Goal: Transaction & Acquisition: Purchase product/service

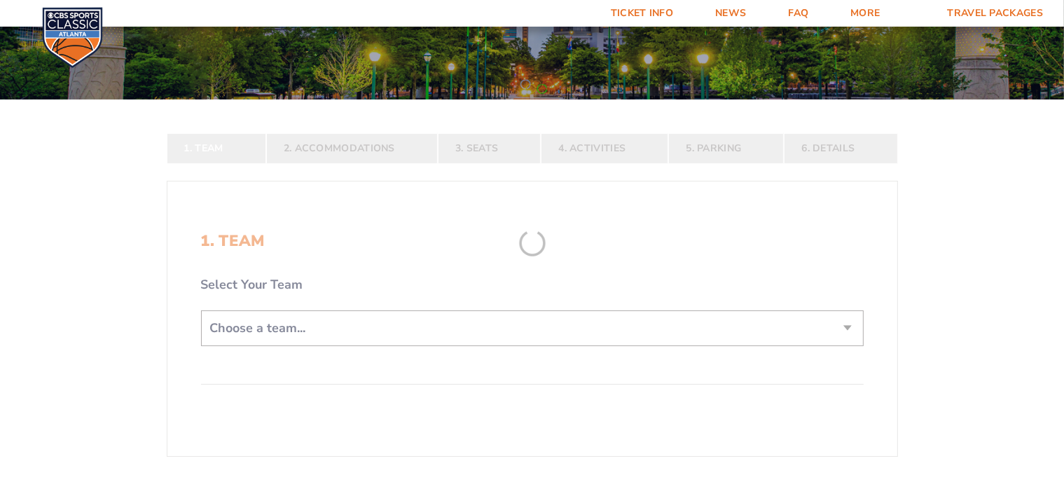
scroll to position [221, 0]
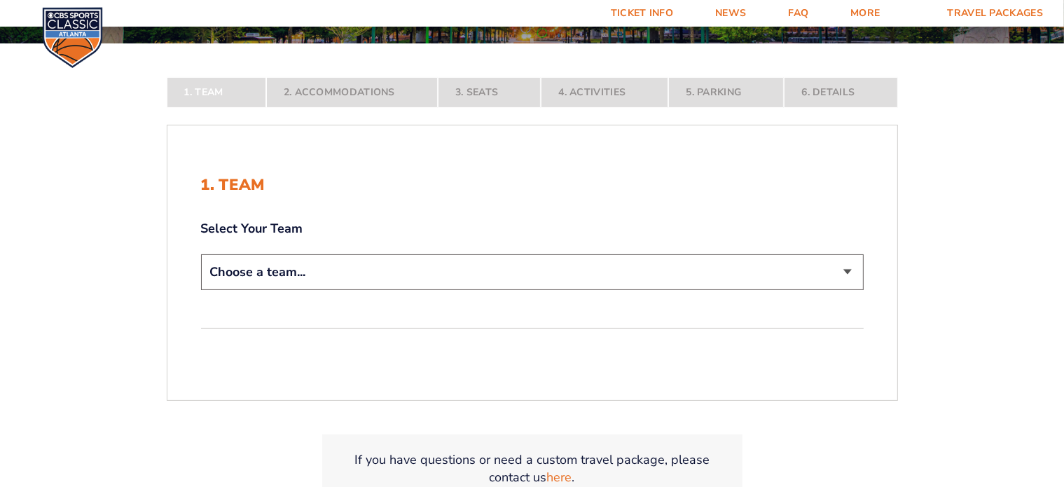
click at [282, 268] on select "Choose a team... [US_STATE] Wildcats [US_STATE] State Buckeyes [US_STATE] Tar H…" at bounding box center [532, 272] width 663 height 36
select select "12956"
click at [201, 254] on select "Choose a team... [US_STATE] Wildcats [US_STATE] State Buckeyes [US_STATE] Tar H…" at bounding box center [532, 272] width 663 height 36
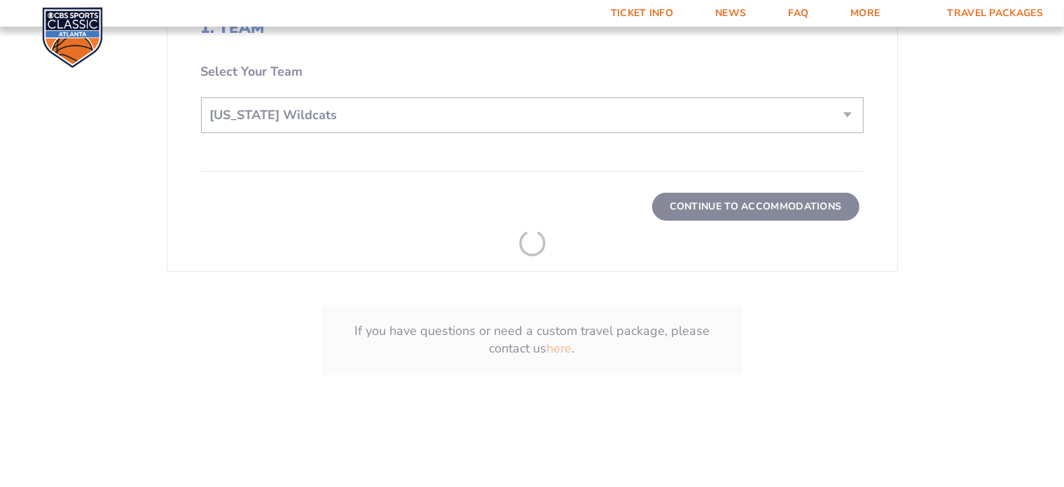
scroll to position [476, 0]
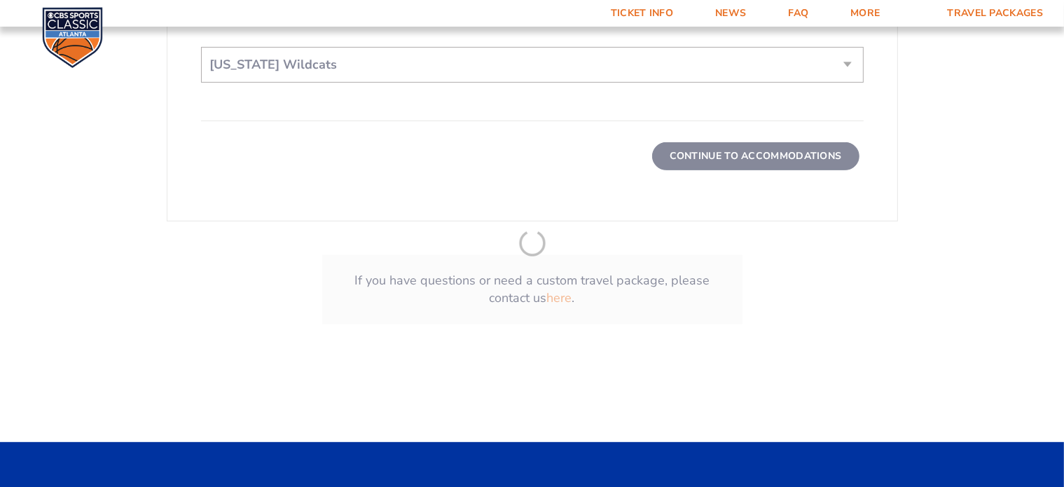
scroll to position [364, 0]
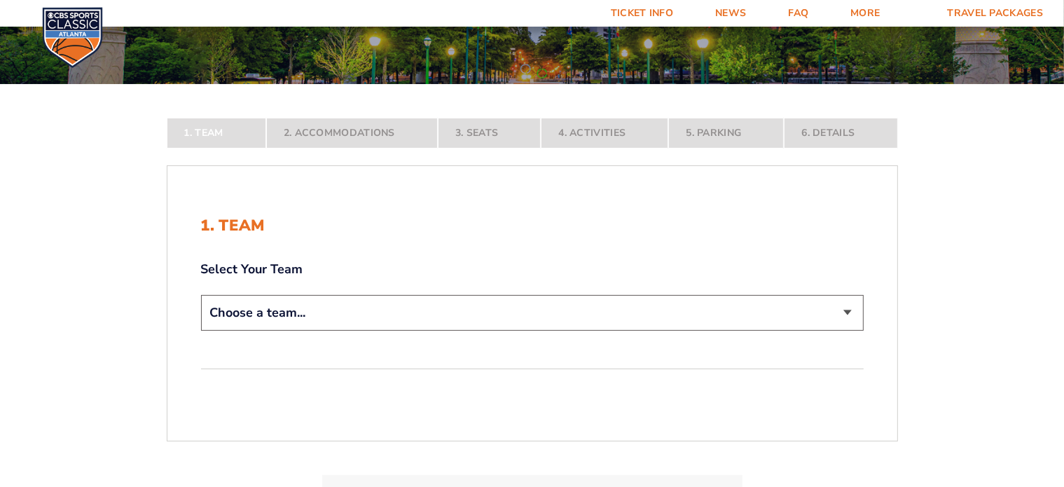
scroll to position [185, 0]
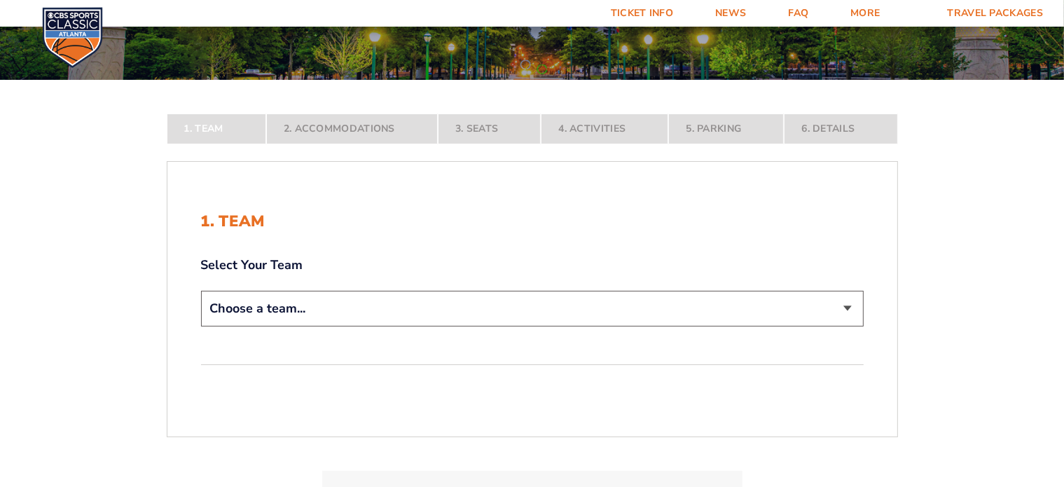
click at [256, 300] on select "Choose a team... [US_STATE] Wildcats [US_STATE] State Buckeyes [US_STATE] Tar H…" at bounding box center [532, 309] width 663 height 36
select select "12956"
click at [201, 291] on select "Choose a team... [US_STATE] Wildcats [US_STATE] State Buckeyes [US_STATE] Tar H…" at bounding box center [532, 309] width 663 height 36
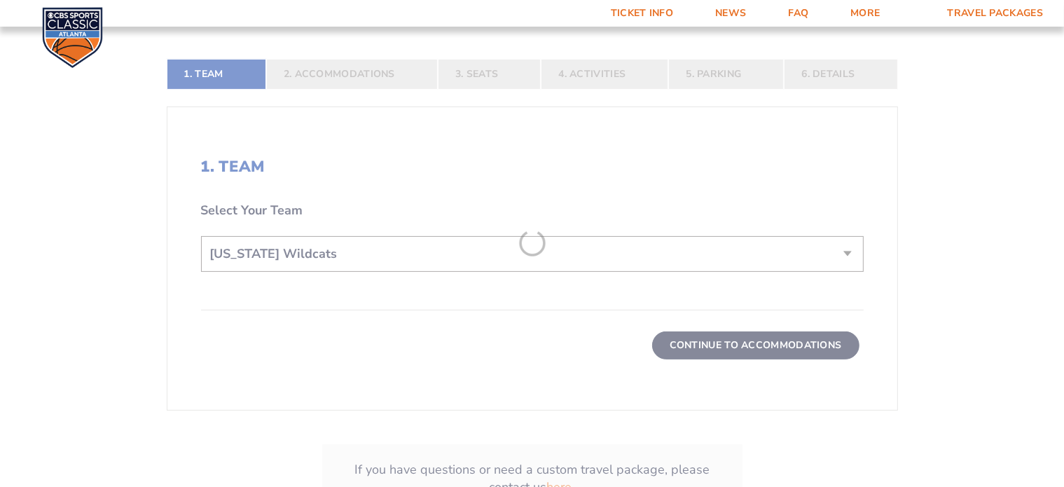
scroll to position [342, 0]
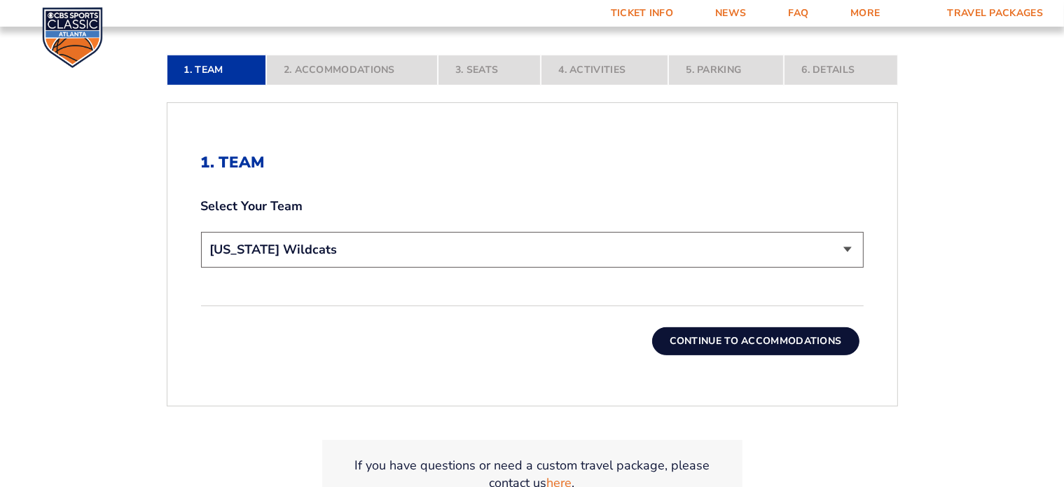
click at [762, 342] on button "Continue To Accommodations" at bounding box center [755, 341] width 207 height 28
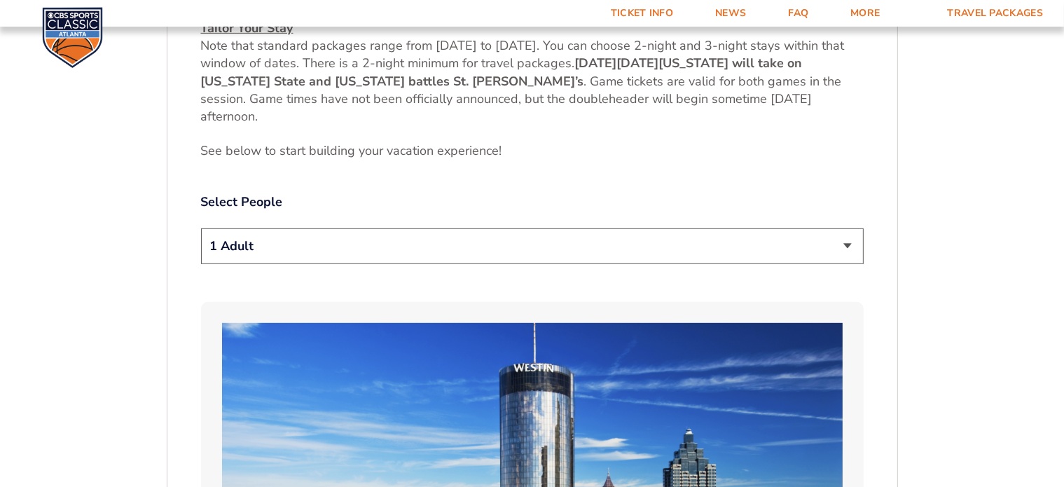
scroll to position [660, 0]
click at [789, 251] on select "1 Adult 2 Adults 3 Adults 4 Adults 2 Adults + 1 Child 2 Adults + 2 Children 2 A…" at bounding box center [532, 246] width 663 height 36
select select "2 Adults"
click at [201, 228] on select "1 Adult 2 Adults 3 Adults 4 Adults 2 Adults + 1 Child 2 Adults + 2 Children 2 A…" at bounding box center [532, 246] width 663 height 36
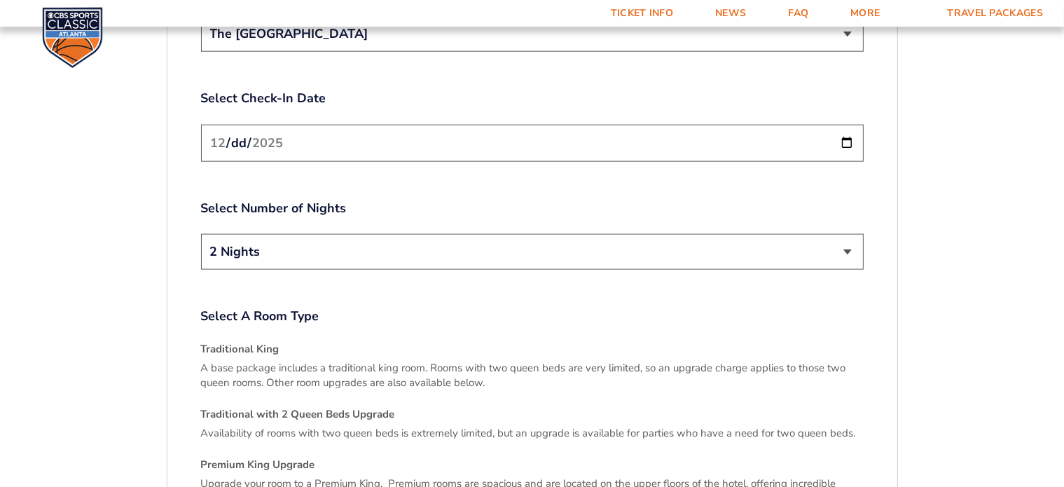
scroll to position [1761, 0]
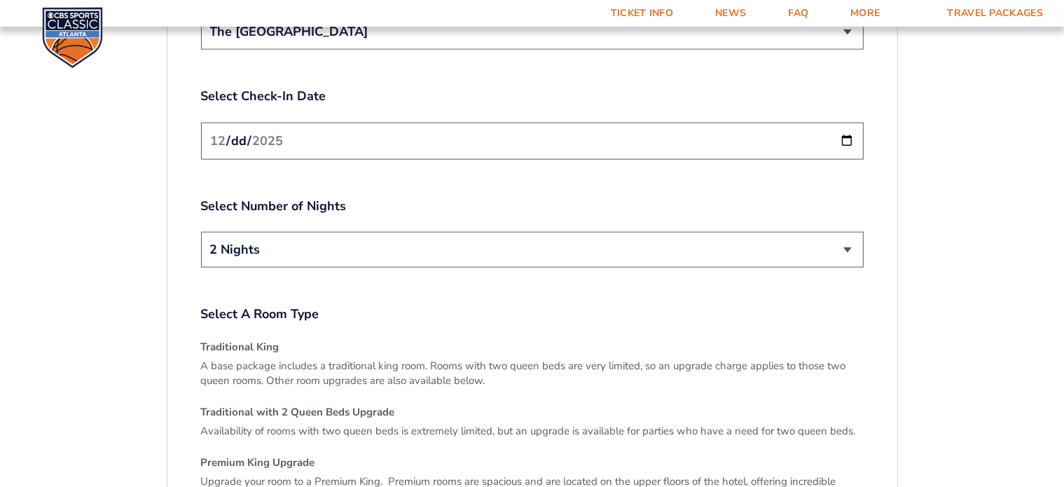
click at [520, 240] on select "2 Nights 3 Nights" at bounding box center [532, 250] width 663 height 36
click at [201, 232] on select "2 Nights 3 Nights" at bounding box center [532, 250] width 663 height 36
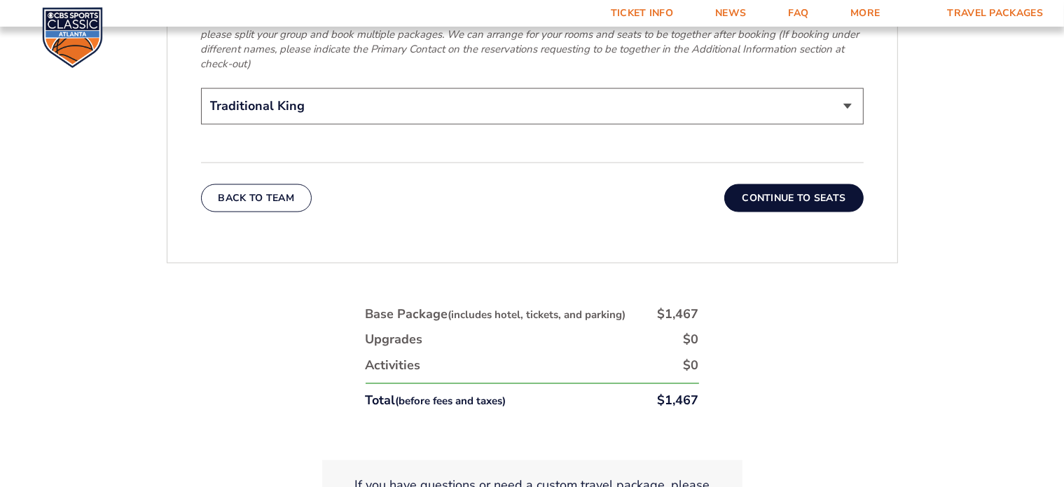
scroll to position [2335, 0]
click at [812, 183] on button "Continue To Seats" at bounding box center [793, 197] width 139 height 28
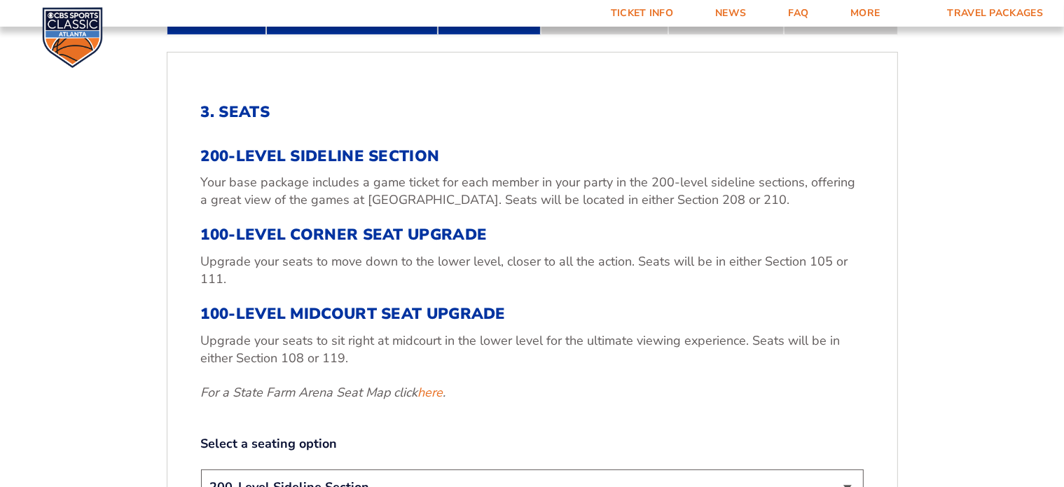
scroll to position [392, 0]
click at [469, 373] on div "200-Level Sideline Section Your base package includes a game ticket for each me…" at bounding box center [532, 274] width 663 height 254
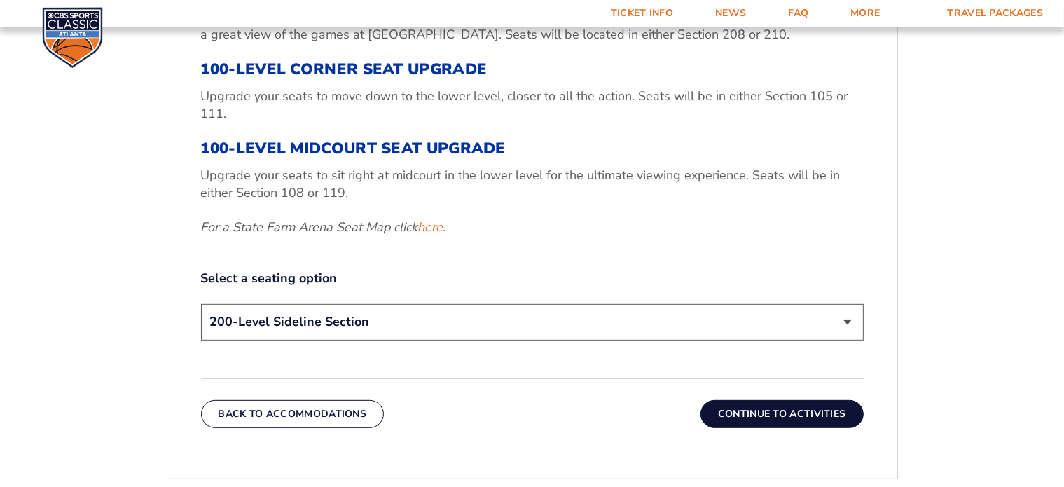
scroll to position [559, 0]
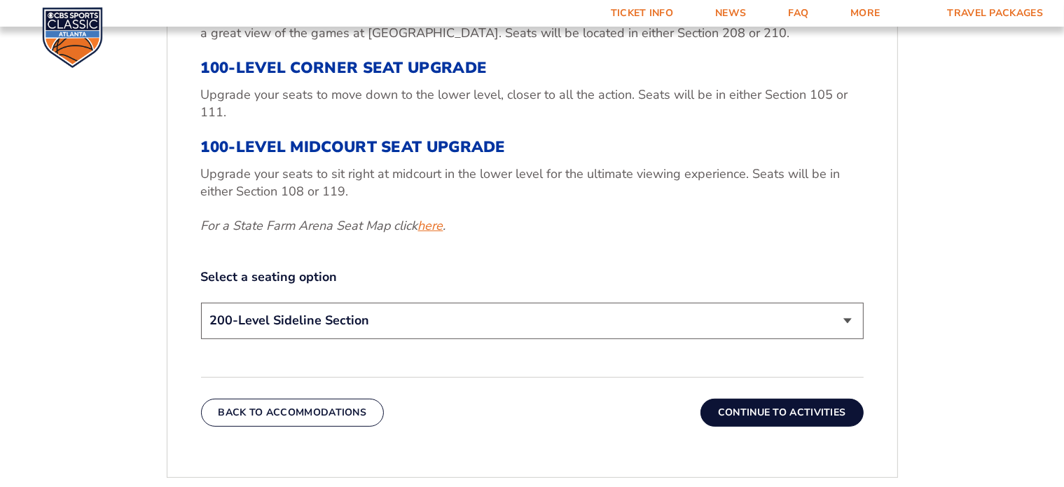
click at [435, 226] on link "here" at bounding box center [430, 226] width 25 height 18
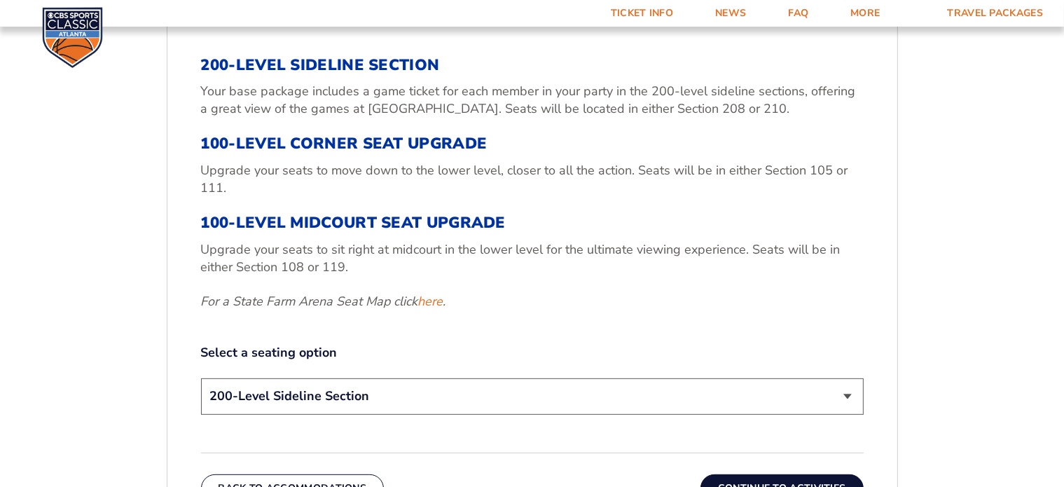
scroll to position [483, 0]
click at [469, 409] on select "200-Level Sideline Section 100-Level Corner Seat Upgrade (+$120 per person) 100…" at bounding box center [532, 397] width 663 height 36
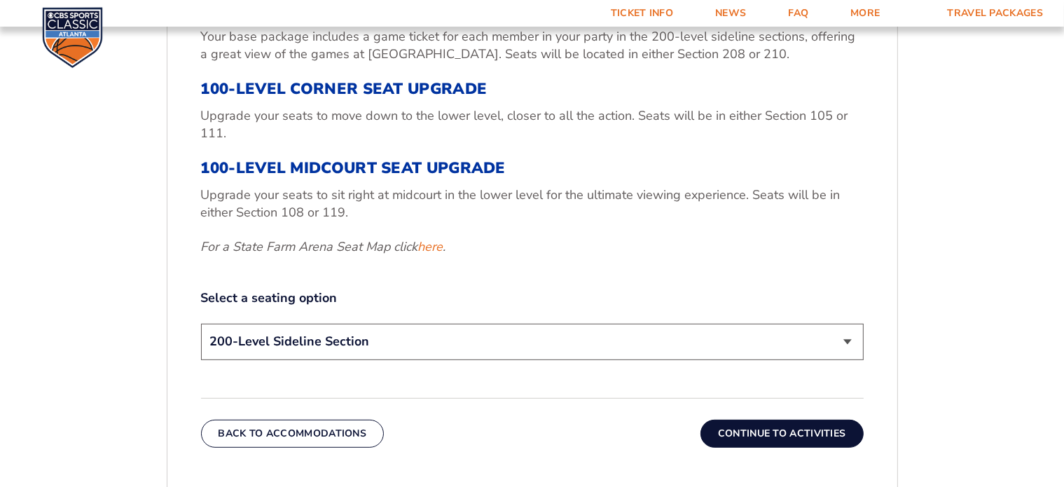
scroll to position [539, 0]
click at [403, 307] on div "Select a seating option 200-Level Sideline Section 100-Level Corner Seat Upgrad…" at bounding box center [532, 326] width 663 height 74
click at [405, 317] on div "Select a seating option 200-Level Sideline Section 100-Level Corner Seat Upgrad…" at bounding box center [532, 326] width 663 height 74
click at [405, 326] on select "200-Level Sideline Section 100-Level Corner Seat Upgrade (+$120 per person) 100…" at bounding box center [532, 341] width 663 height 36
click at [201, 323] on select "200-Level Sideline Section 100-Level Corner Seat Upgrade (+$120 per person) 100…" at bounding box center [532, 341] width 663 height 36
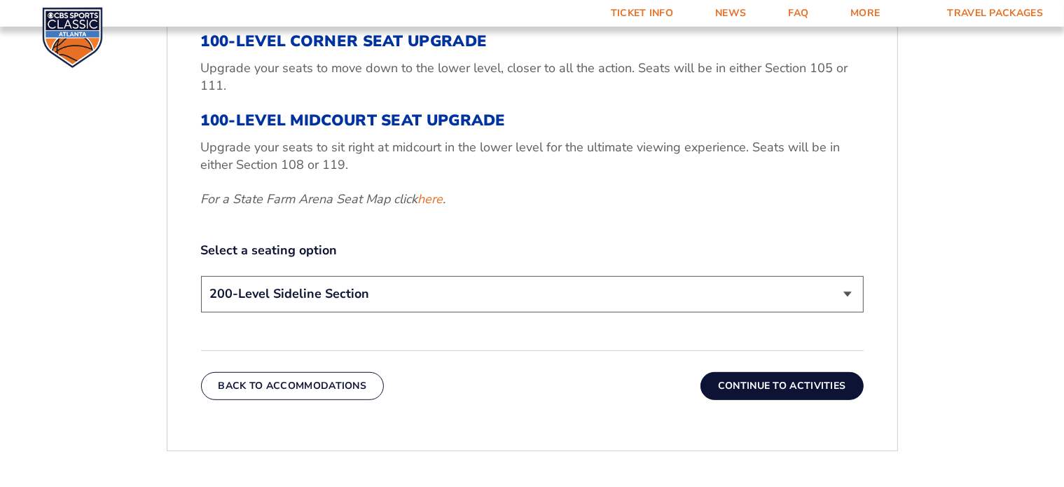
scroll to position [587, 0]
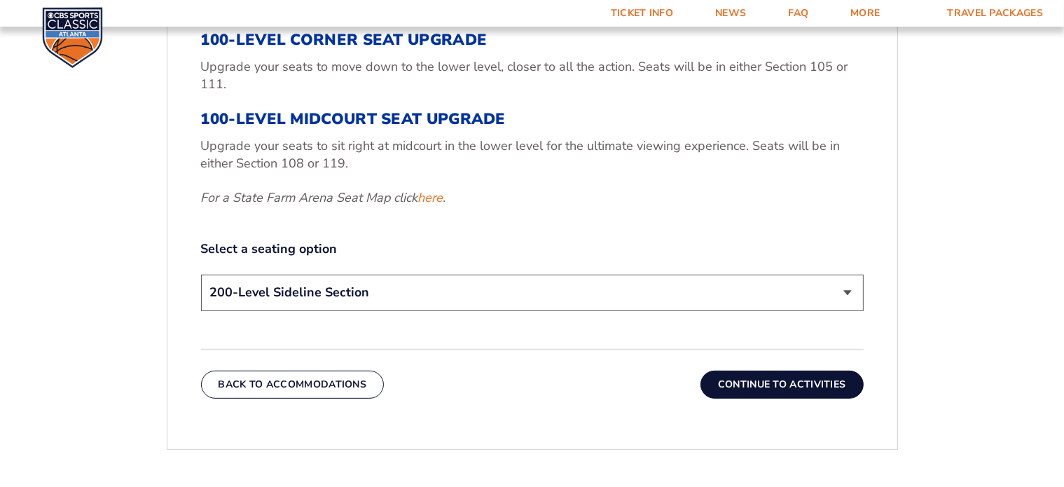
click at [745, 382] on button "Continue To Activities" at bounding box center [781, 385] width 163 height 28
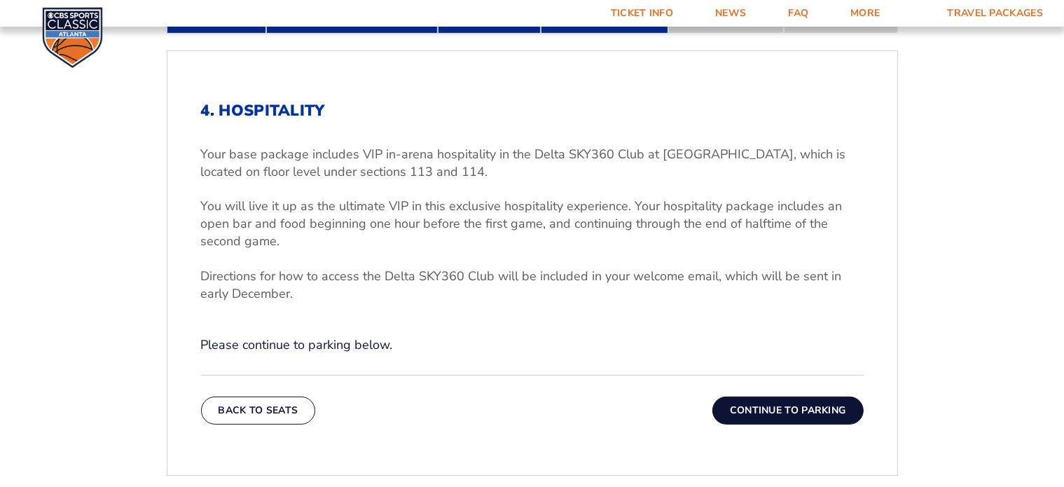
scroll to position [421, 0]
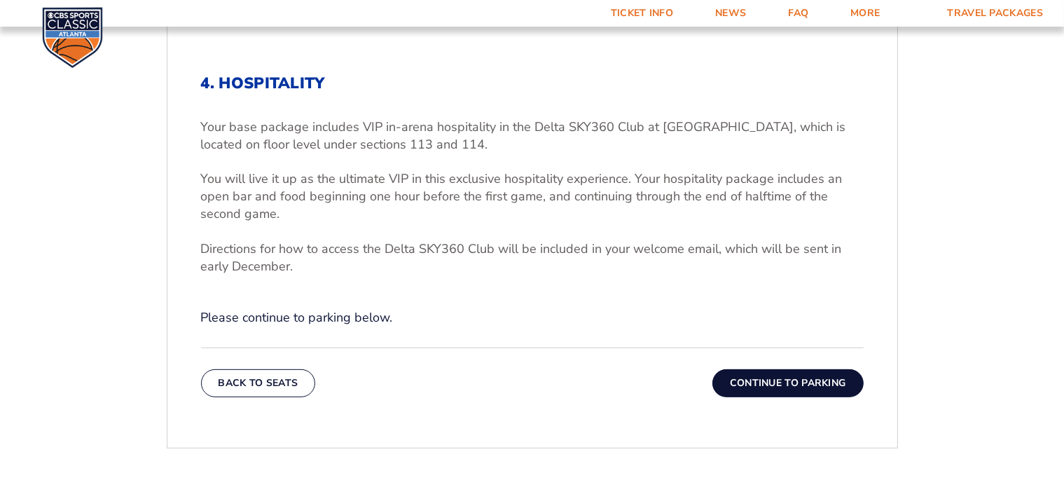
click at [801, 392] on button "Continue To Parking" at bounding box center [787, 383] width 151 height 28
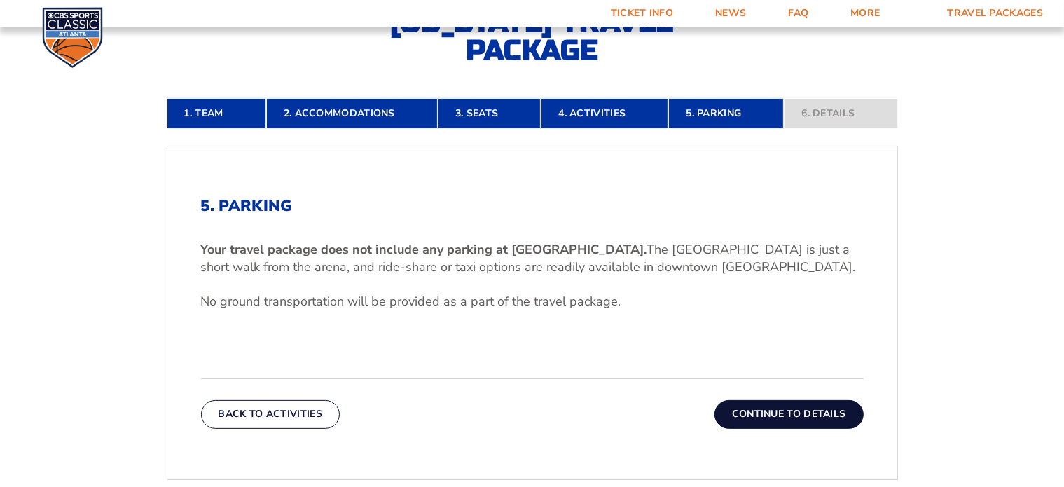
scroll to position [300, 0]
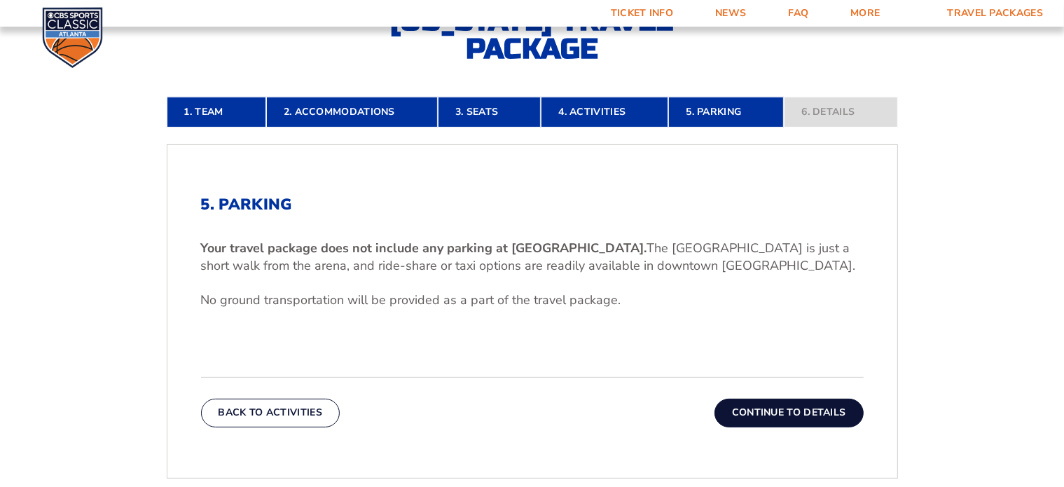
click at [796, 419] on button "Continue To Details" at bounding box center [788, 413] width 149 height 28
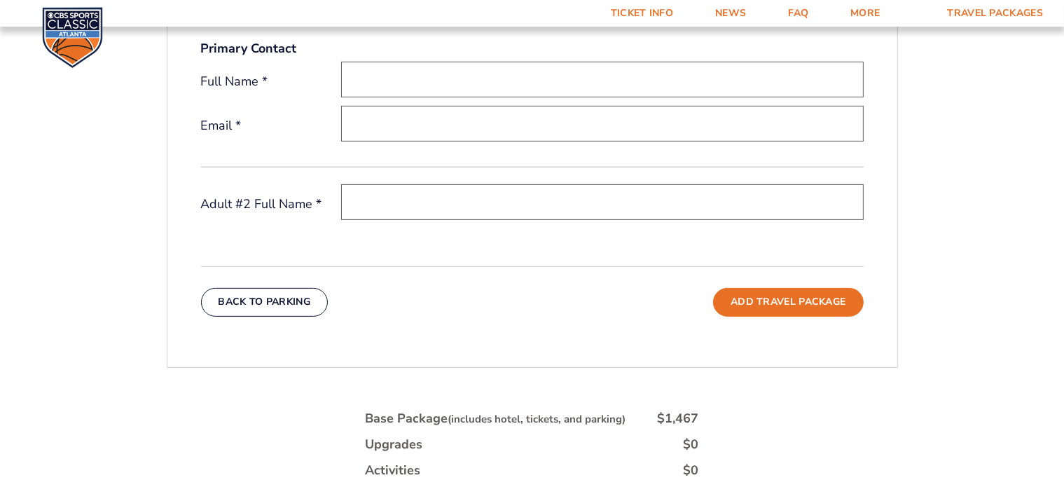
scroll to position [508, 0]
click at [761, 309] on button "Add Travel Package" at bounding box center [788, 301] width 150 height 28
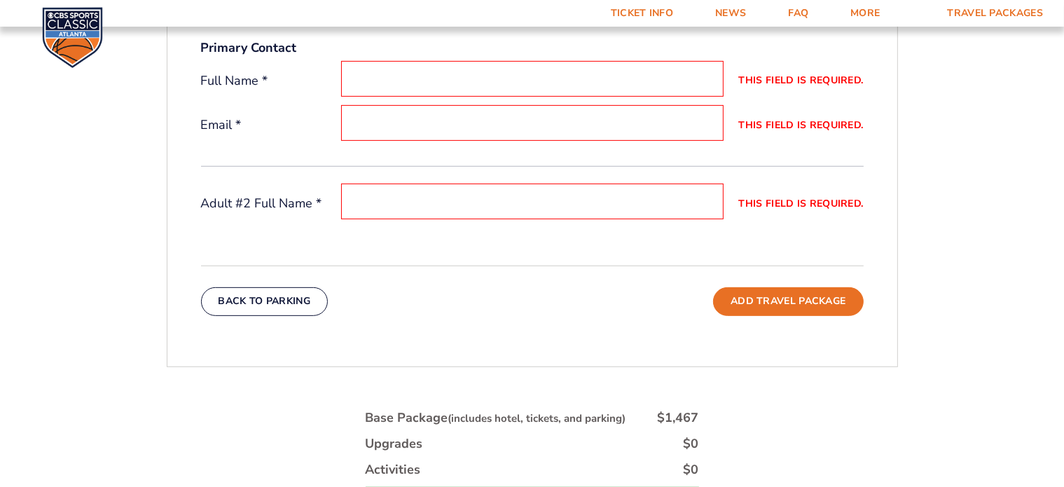
scroll to position [0, 0]
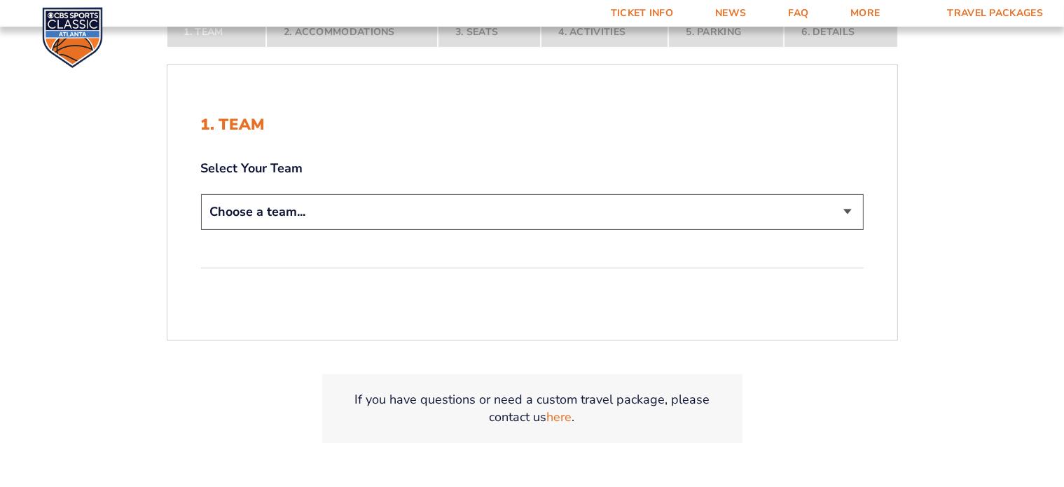
scroll to position [282, 0]
click at [858, 213] on select "Choose a team... [US_STATE] Wildcats [US_STATE] State Buckeyes [US_STATE] Tar H…" at bounding box center [532, 211] width 663 height 36
select select "12956"
click at [201, 193] on select "Choose a team... [US_STATE] Wildcats [US_STATE] State Buckeyes [US_STATE] Tar H…" at bounding box center [532, 211] width 663 height 36
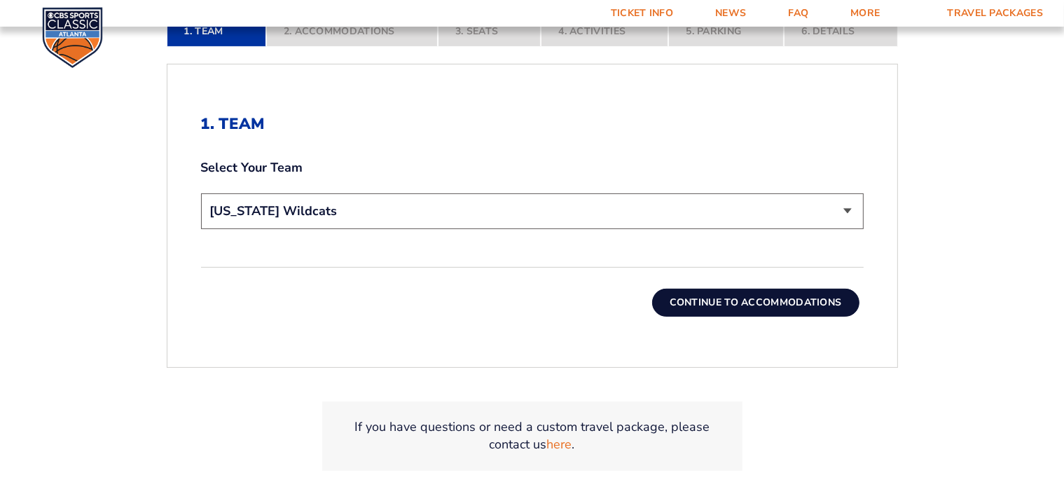
click at [776, 304] on button "Continue To Accommodations" at bounding box center [755, 303] width 207 height 28
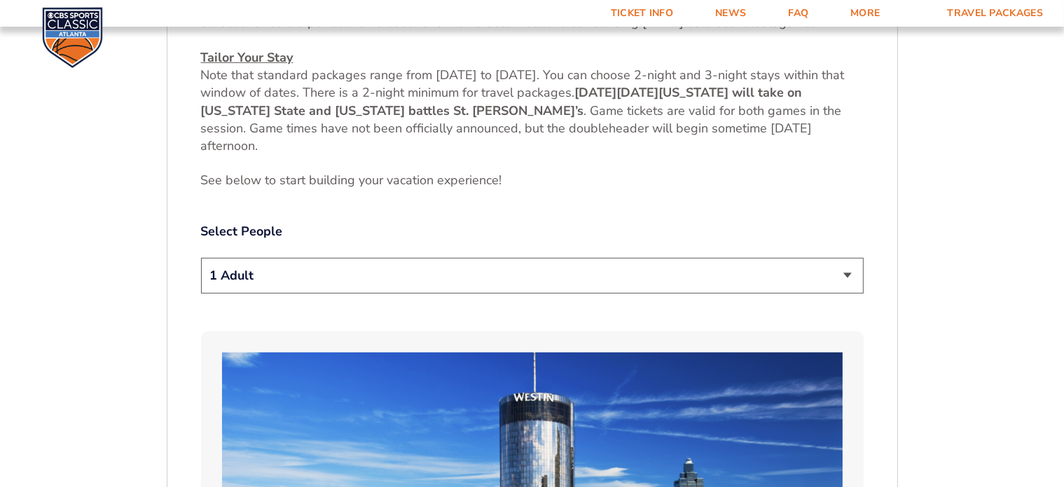
scroll to position [636, 0]
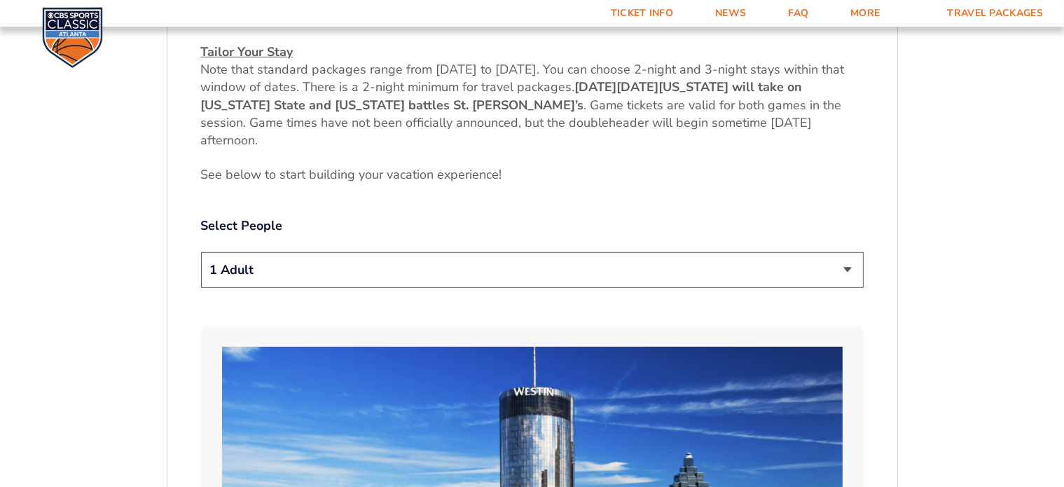
click at [361, 277] on select "1 Adult 2 Adults 3 Adults 4 Adults 2 Adults + 1 Child 2 Adults + 2 Children 2 A…" at bounding box center [532, 270] width 663 height 36
select select "2 Adults"
click at [201, 252] on select "1 Adult 2 Adults 3 Adults 4 Adults 2 Adults + 1 Child 2 Adults + 2 Children 2 A…" at bounding box center [532, 270] width 663 height 36
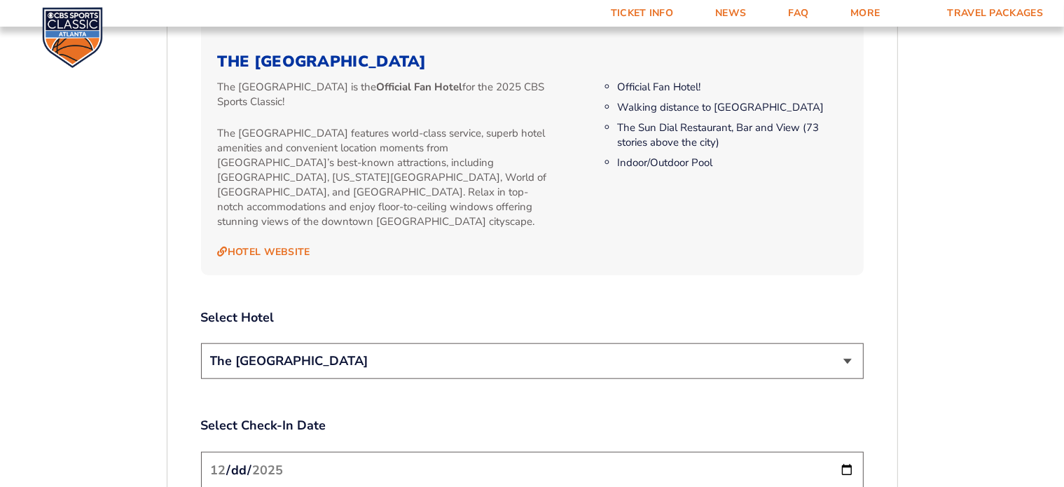
scroll to position [1444, 0]
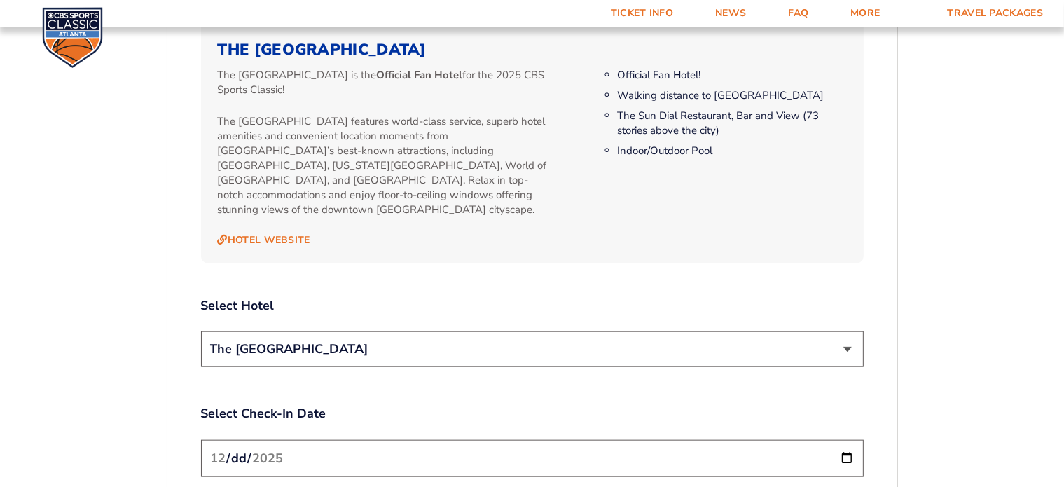
click at [336, 331] on select "The [GEOGRAPHIC_DATA]" at bounding box center [532, 349] width 663 height 36
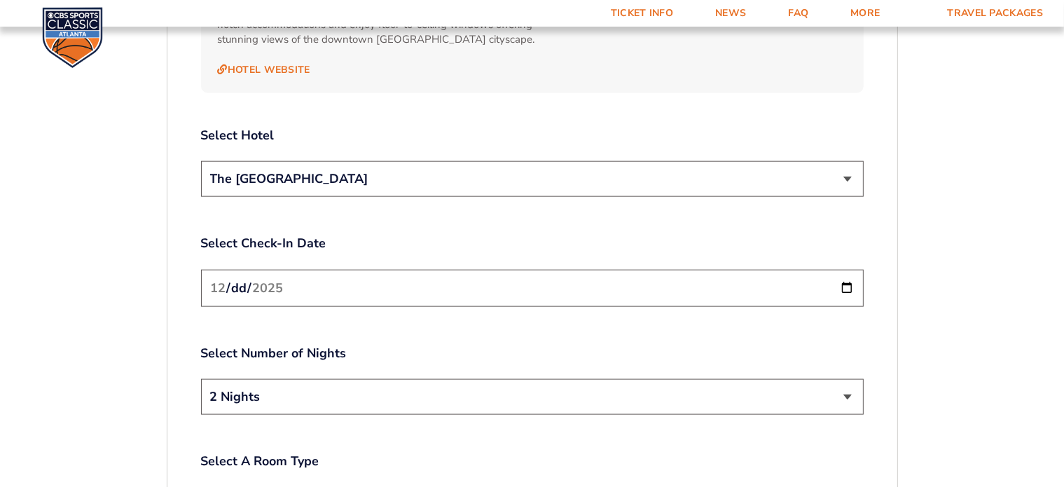
scroll to position [1614, 0]
click at [317, 277] on input "[DATE]" at bounding box center [532, 287] width 663 height 37
click at [842, 269] on input "[DATE]" at bounding box center [532, 287] width 663 height 37
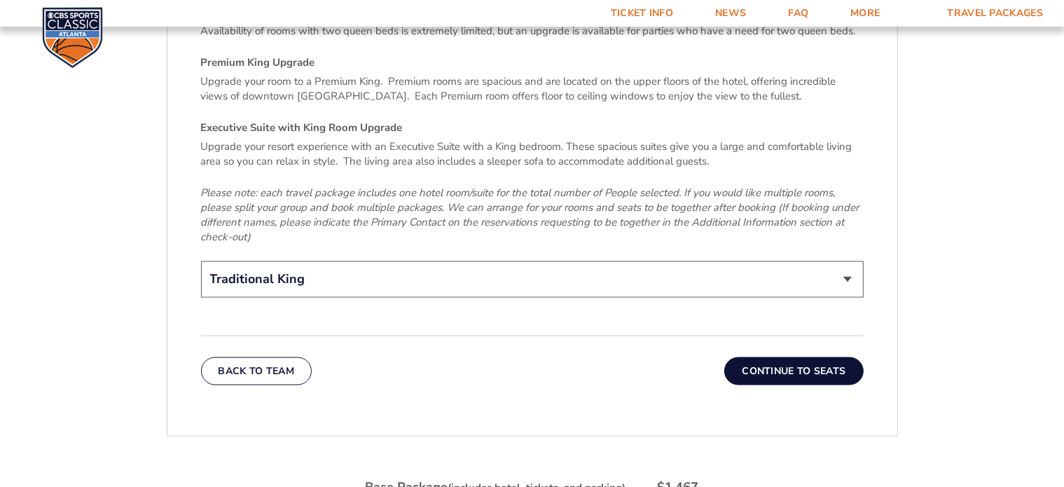
scroll to position [2166, 0]
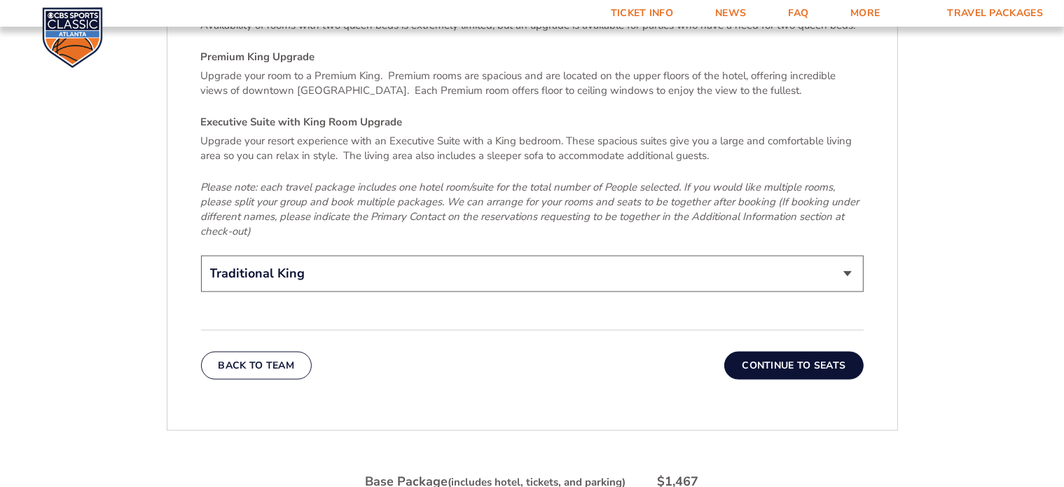
click at [776, 352] on button "Continue To Seats" at bounding box center [793, 366] width 139 height 28
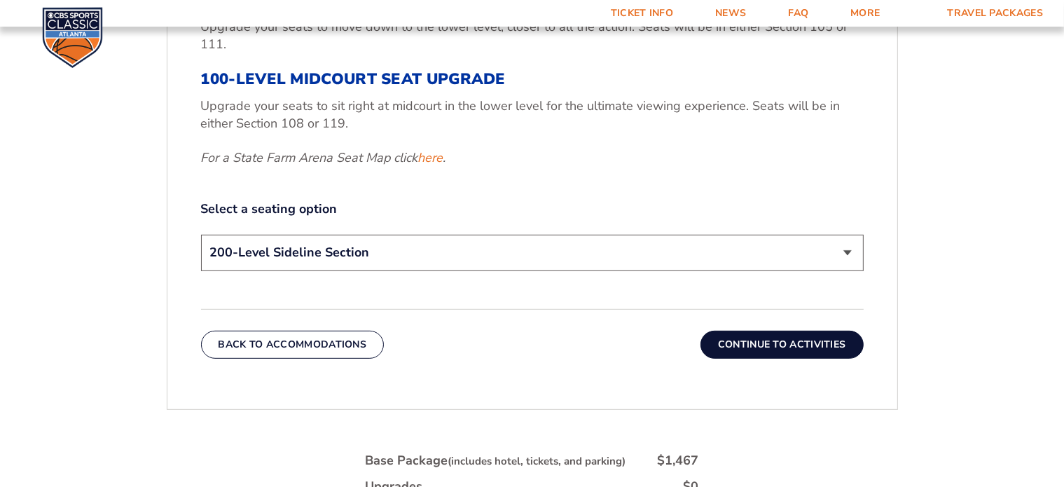
scroll to position [683, 0]
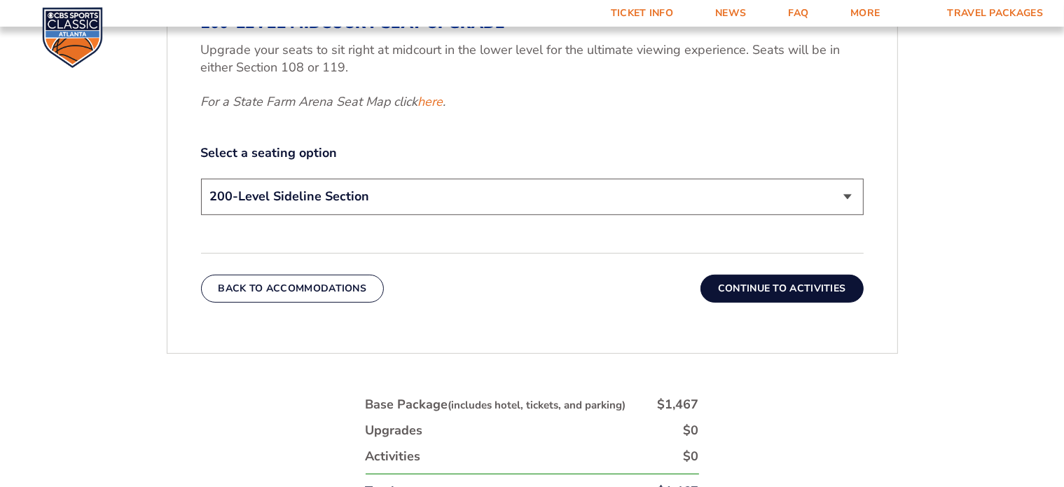
click at [508, 193] on select "200-Level Sideline Section 100-Level Corner Seat Upgrade (+$120 per person) 100…" at bounding box center [532, 197] width 663 height 36
select select "100-Level Corner Seat Upgrade"
click at [201, 179] on select "200-Level Sideline Section 100-Level Corner Seat Upgrade (+$120 per person) 100…" at bounding box center [532, 197] width 663 height 36
click at [755, 286] on button "Continue To Activities" at bounding box center [781, 289] width 163 height 28
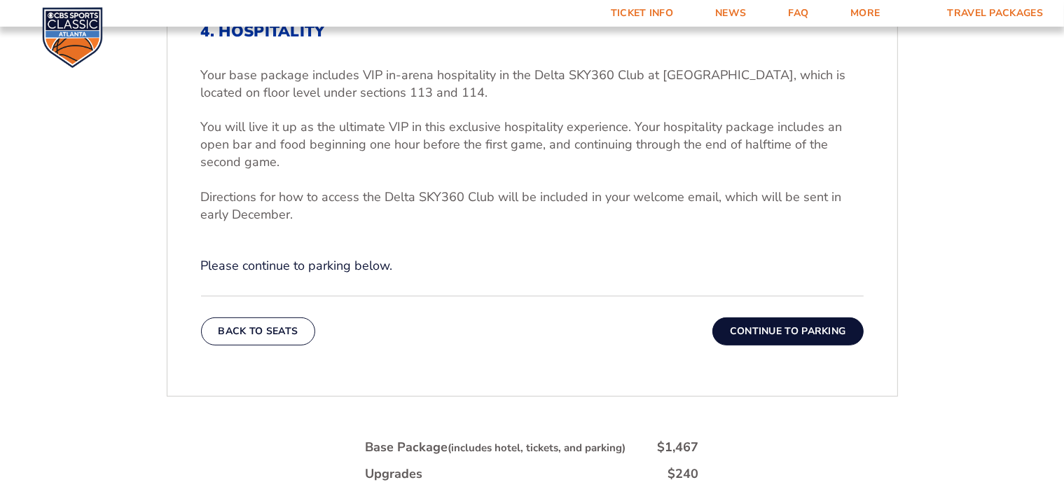
scroll to position [473, 0]
click at [773, 339] on button "Continue To Parking" at bounding box center [787, 331] width 151 height 28
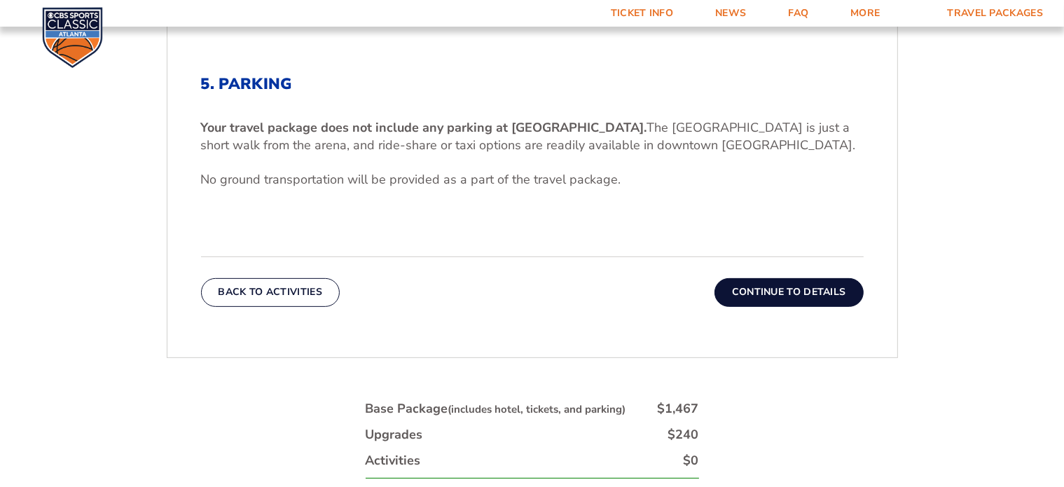
scroll to position [420, 0]
click at [775, 291] on button "Continue To Details" at bounding box center [788, 293] width 149 height 28
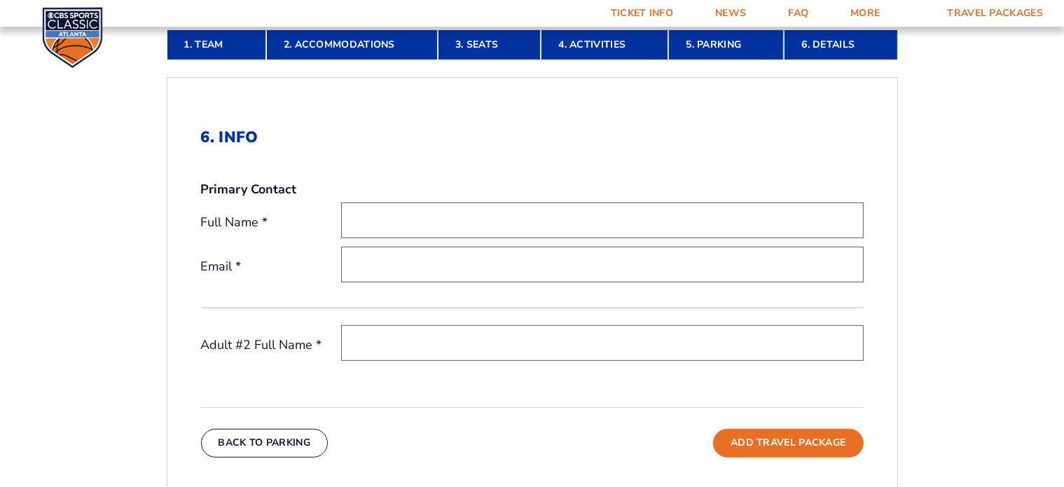
scroll to position [421, 0]
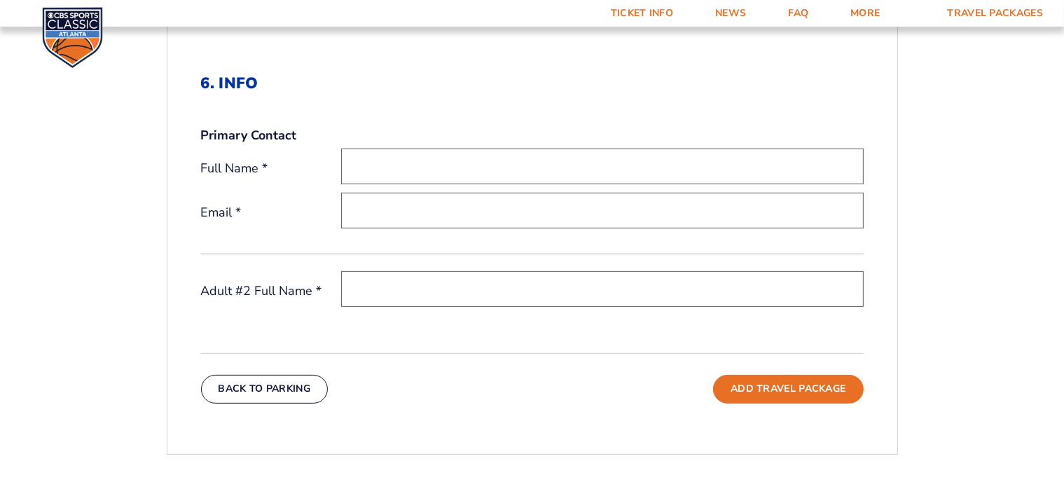
click at [480, 167] on input "text" at bounding box center [602, 166] width 523 height 36
type input "[PERSON_NAME]"
type input "[EMAIL_ADDRESS][DOMAIN_NAME]"
click at [483, 304] on input "text" at bounding box center [602, 289] width 523 height 36
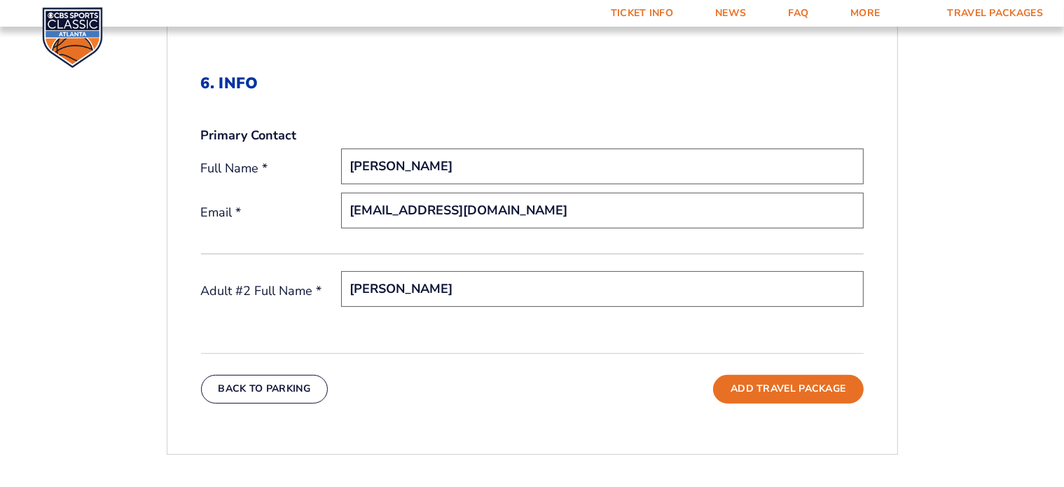
type input "[PERSON_NAME]"
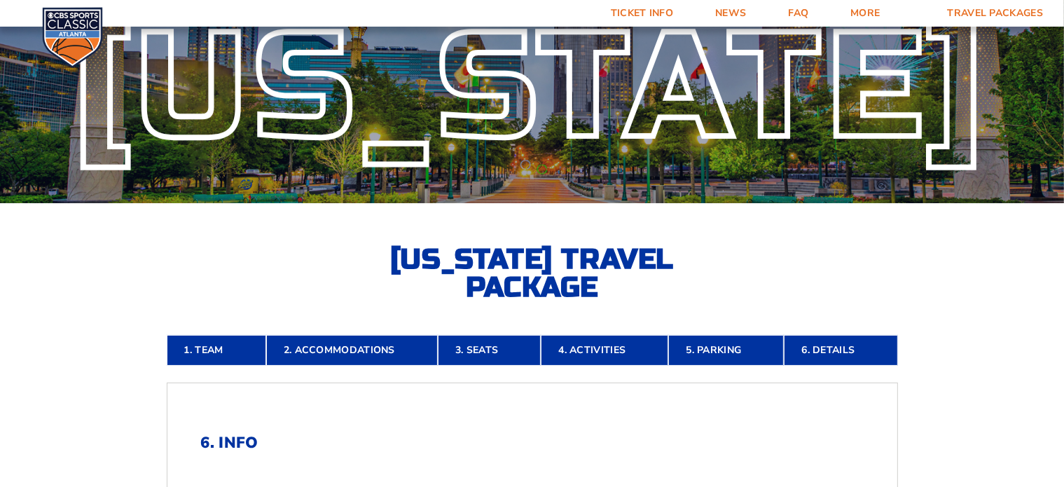
scroll to position [0, 0]
